Goal: Task Accomplishment & Management: Manage account settings

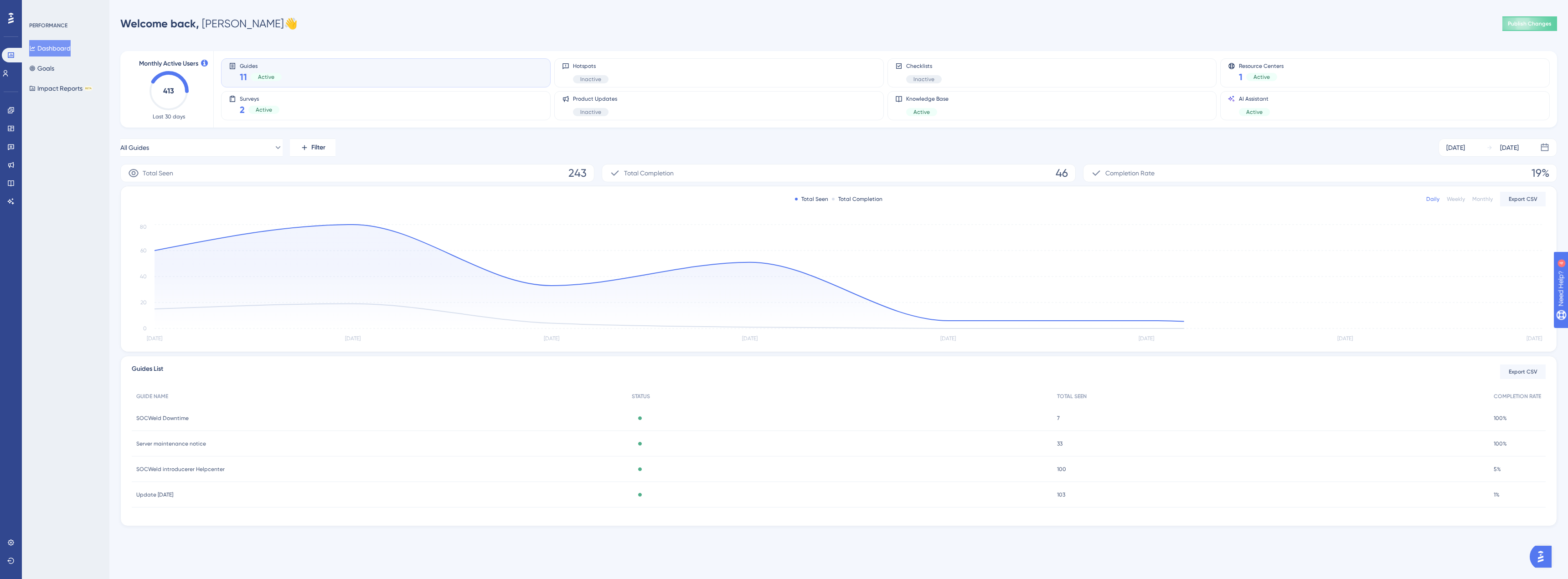
click at [0, 0] on div "Performance Users Engagement Widgets Feedback Product Updates Knowledge Base AI…" at bounding box center [0, 0] width 0 height 0
click at [9, 109] on icon at bounding box center [11, 110] width 6 height 6
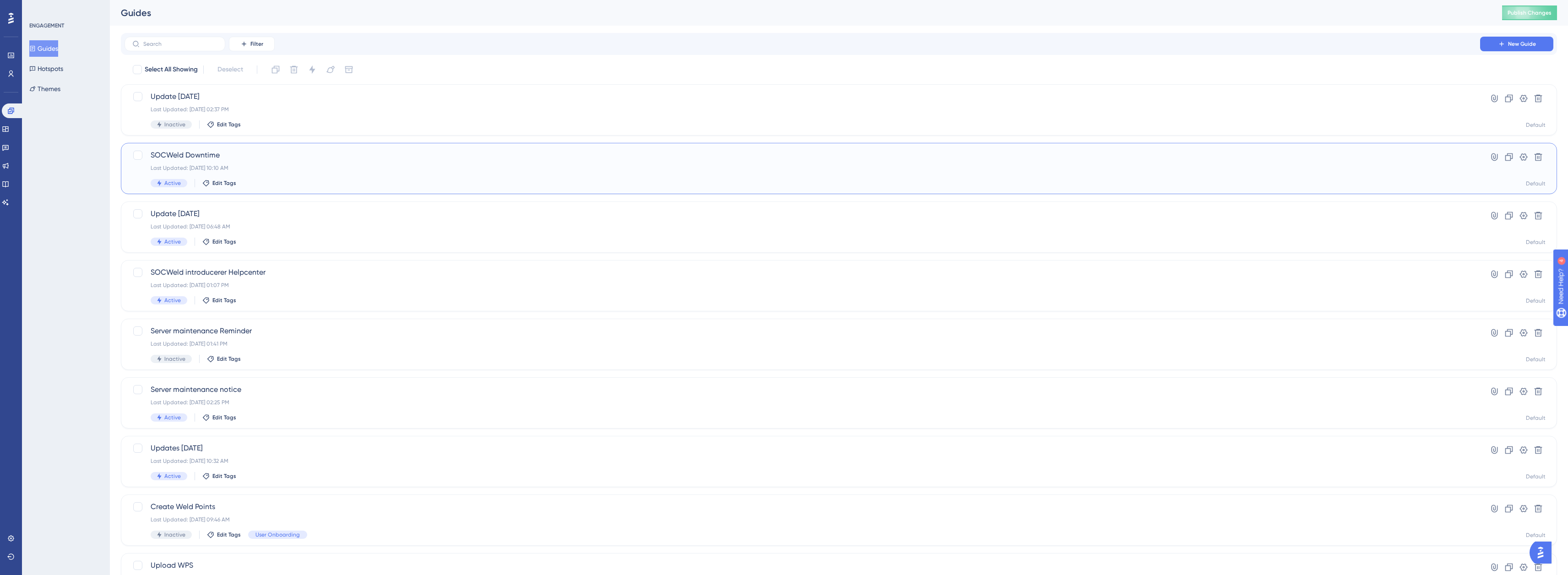
click at [278, 165] on div "Last Updated: [DATE] 10:10 AM" at bounding box center [802, 168] width 1303 height 7
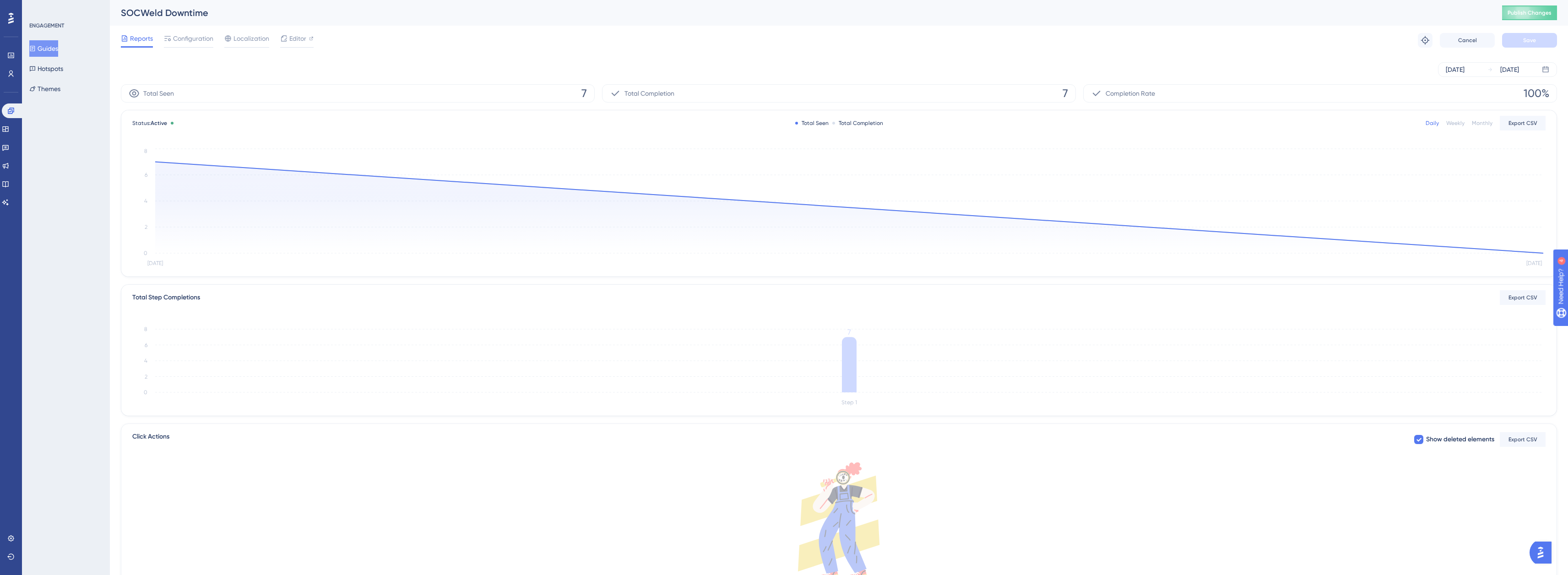
click at [328, 42] on div "Reports Configuration Localization Editor Troubleshoot Cancel Save" at bounding box center [839, 40] width 1436 height 29
click at [200, 41] on span "Configuration" at bounding box center [193, 38] width 40 height 11
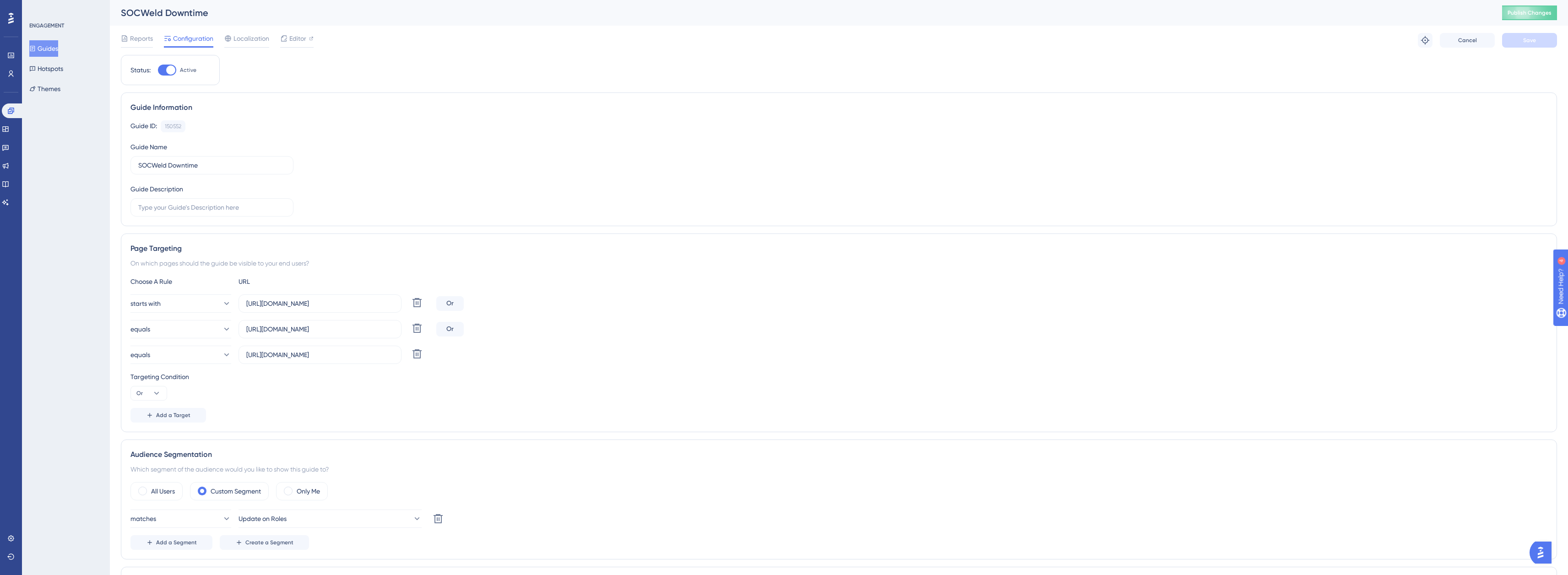
click at [170, 73] on div at bounding box center [170, 69] width 9 height 9
click at [158, 71] on input "Active" at bounding box center [157, 70] width 1 height 1
checkbox input "false"
click at [1540, 44] on button "Save" at bounding box center [1529, 40] width 55 height 14
click at [53, 47] on button "Guides" at bounding box center [44, 48] width 29 height 16
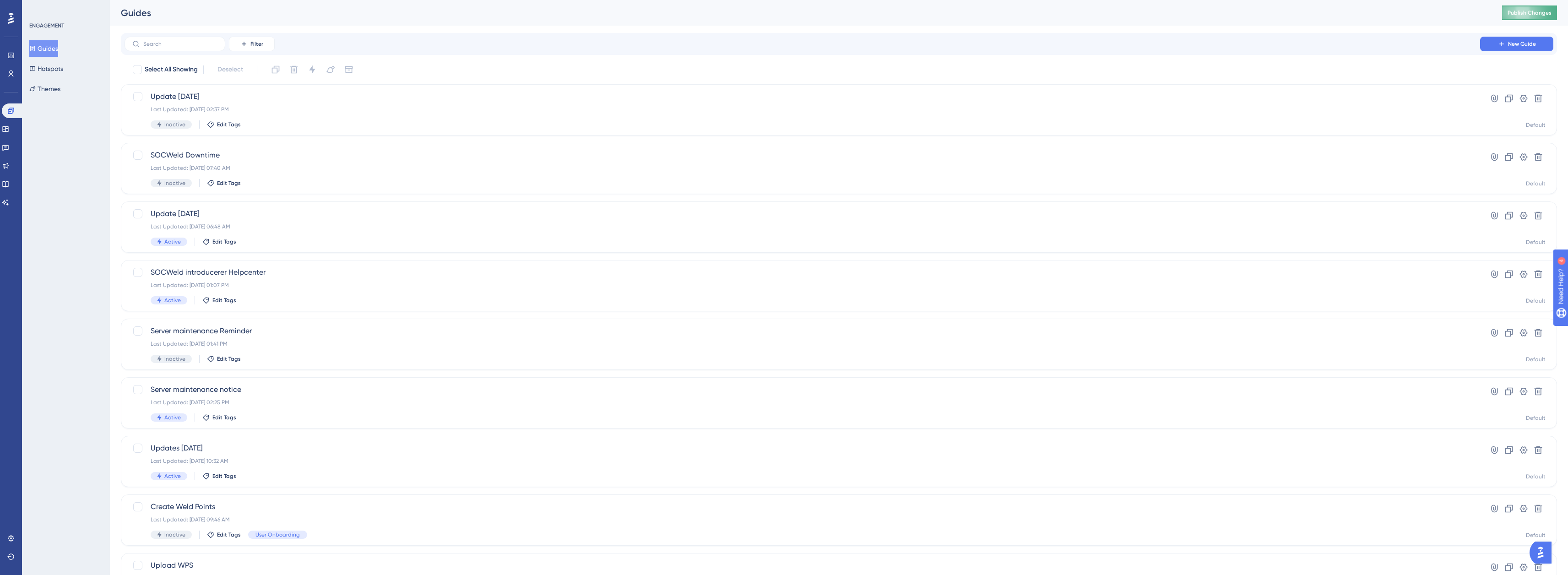
click at [1542, 9] on button "Publish Changes" at bounding box center [1529, 13] width 55 height 14
